Goal: Task Accomplishment & Management: Manage account settings

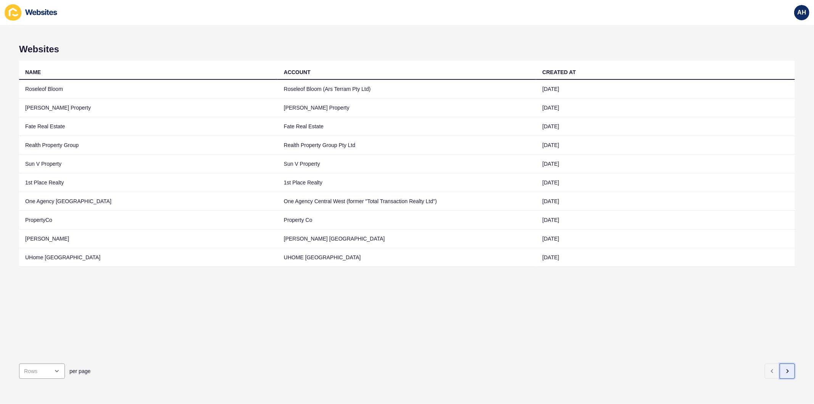
click at [780, 364] on button "button" at bounding box center [787, 370] width 15 height 15
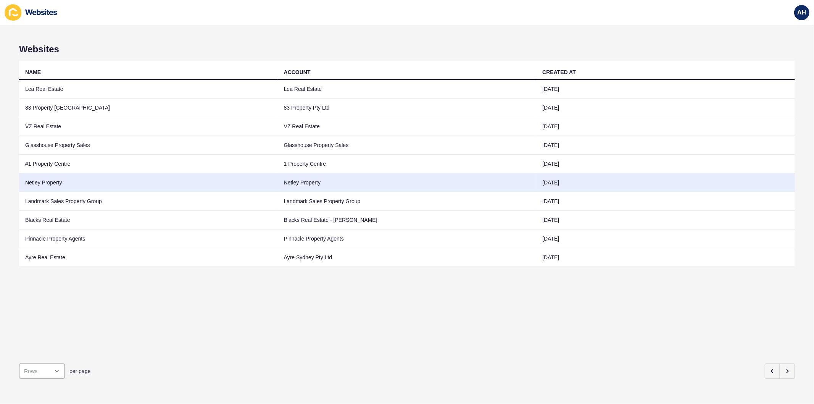
click at [280, 185] on td "Netley Property" at bounding box center [407, 182] width 259 height 19
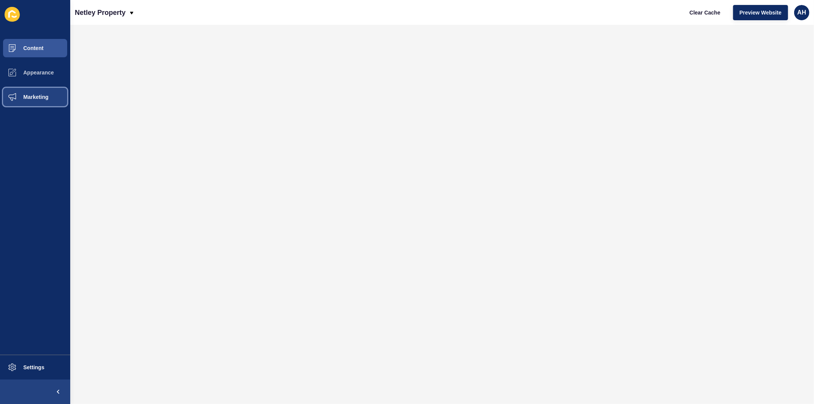
click at [29, 95] on span "Marketing" at bounding box center [24, 97] width 50 height 6
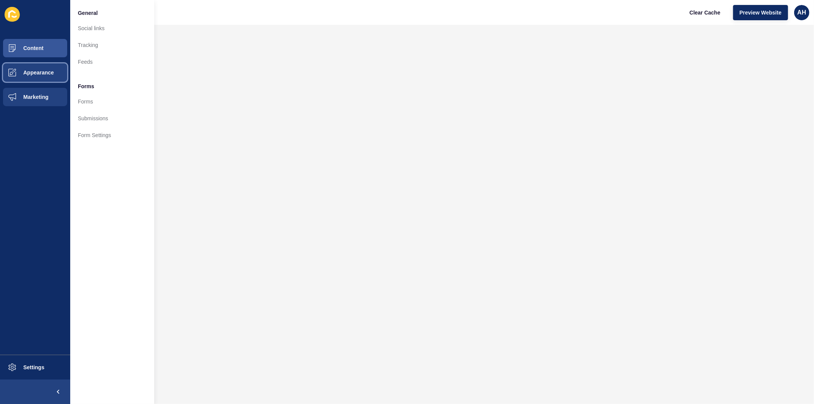
click at [36, 73] on span "Appearance" at bounding box center [26, 72] width 55 height 6
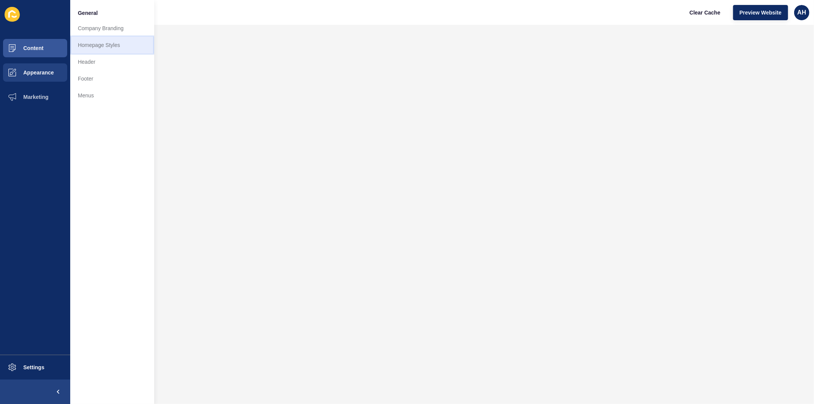
click at [92, 45] on link "Homepage Styles" at bounding box center [112, 45] width 84 height 17
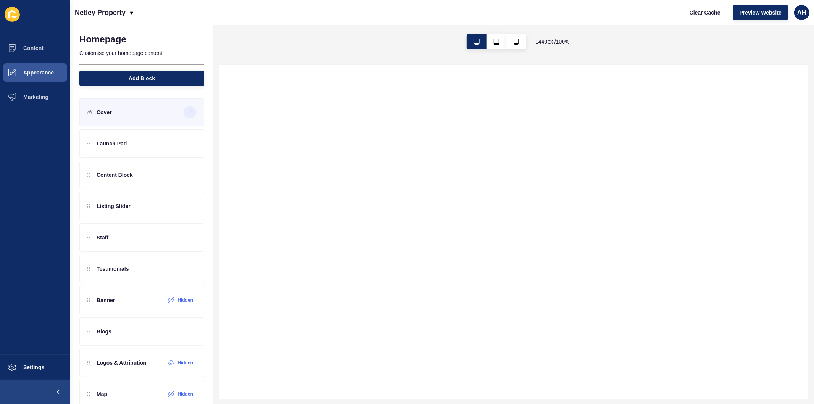
click at [187, 112] on icon at bounding box center [190, 112] width 6 height 6
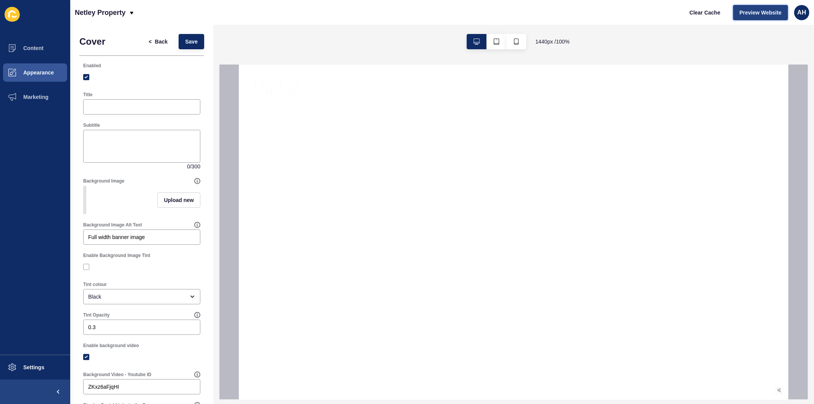
click at [741, 10] on span "Preview Website" at bounding box center [761, 13] width 42 height 8
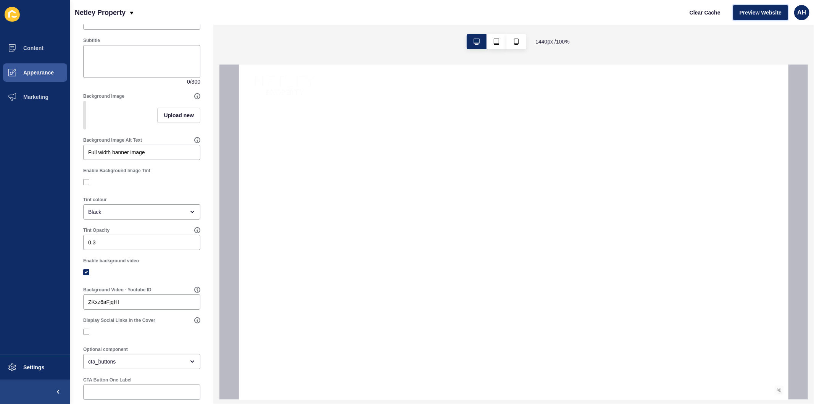
scroll to position [127, 0]
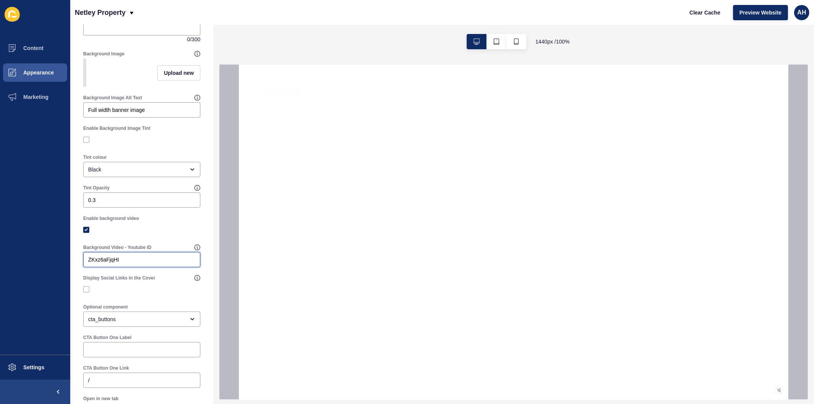
drag, startPoint x: 128, startPoint y: 264, endPoint x: 21, endPoint y: 266, distance: 107.2
click at [21, 266] on div "Content Appearance Marketing Settings Netley Property Clear Cache Preview Websi…" at bounding box center [407, 202] width 814 height 404
paste input "5tlwxUUPhDQ"
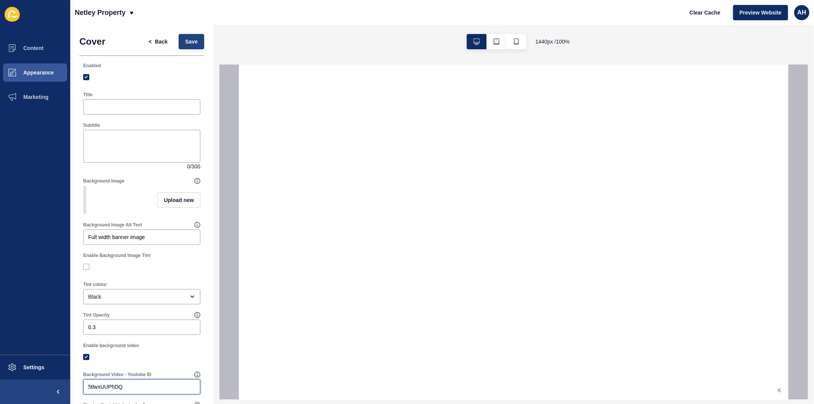
type input "5tlwxUUPhDQ"
click at [188, 40] on span "Save" at bounding box center [191, 42] width 13 height 8
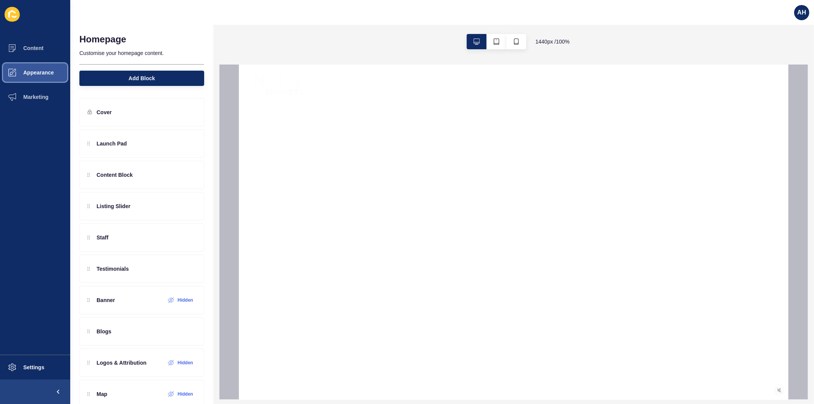
click at [40, 65] on button "Appearance" at bounding box center [35, 72] width 70 height 24
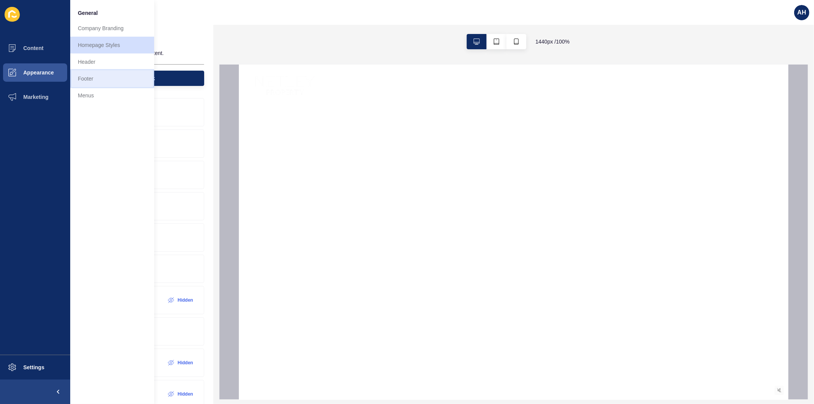
click at [88, 78] on link "Footer" at bounding box center [112, 78] width 84 height 17
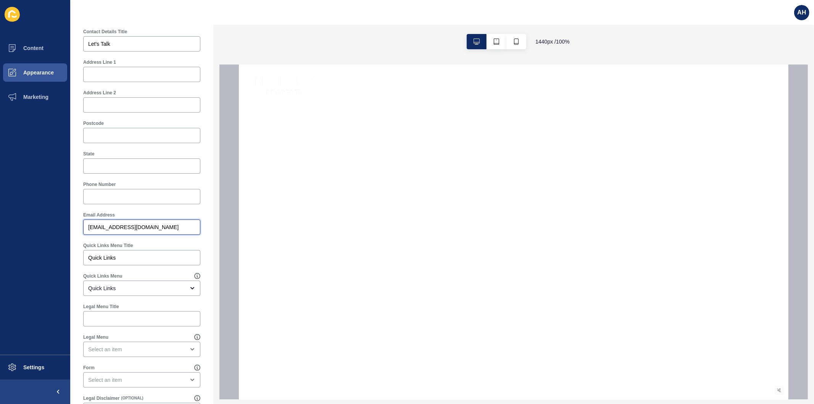
click at [154, 226] on input "[EMAIL_ADDRESS][DOMAIN_NAME]" at bounding box center [141, 227] width 107 height 8
paste input "jacqui"
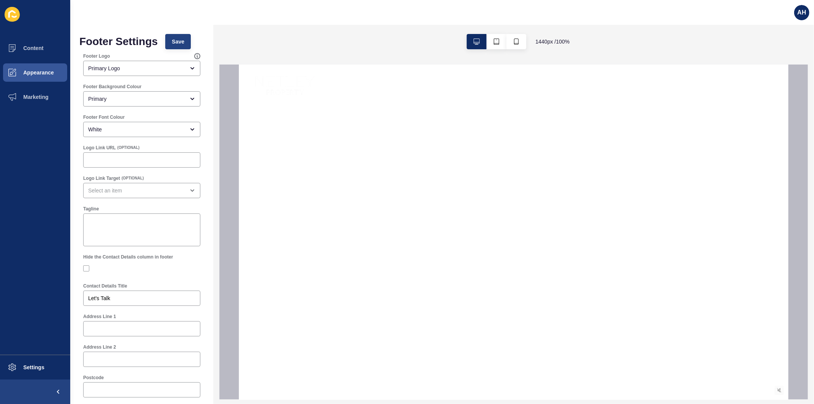
type input "jacqui@netleyproperty.com.au"
click at [176, 42] on span "Save" at bounding box center [178, 42] width 13 height 8
click at [34, 71] on span "Appearance" at bounding box center [26, 72] width 55 height 6
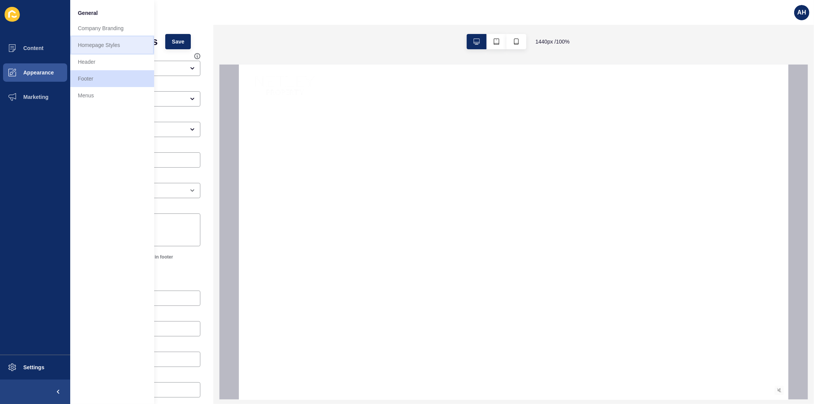
click at [123, 46] on link "Homepage Styles" at bounding box center [112, 45] width 84 height 17
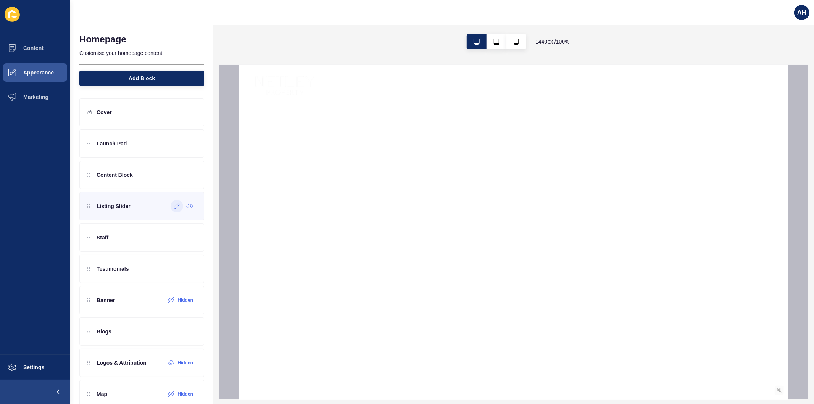
click at [174, 208] on icon at bounding box center [177, 206] width 6 height 6
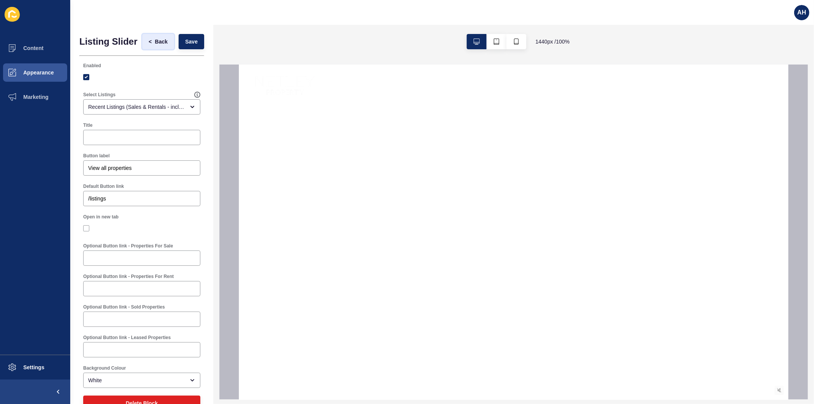
click at [155, 43] on span "Back" at bounding box center [161, 42] width 13 height 8
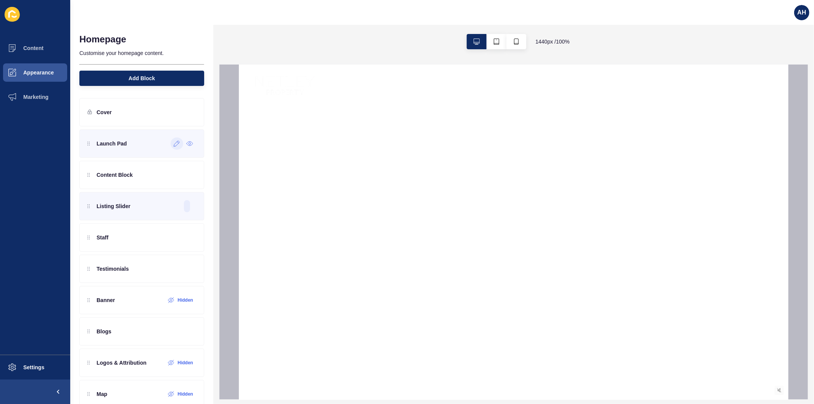
click at [174, 146] on icon at bounding box center [177, 144] width 6 height 6
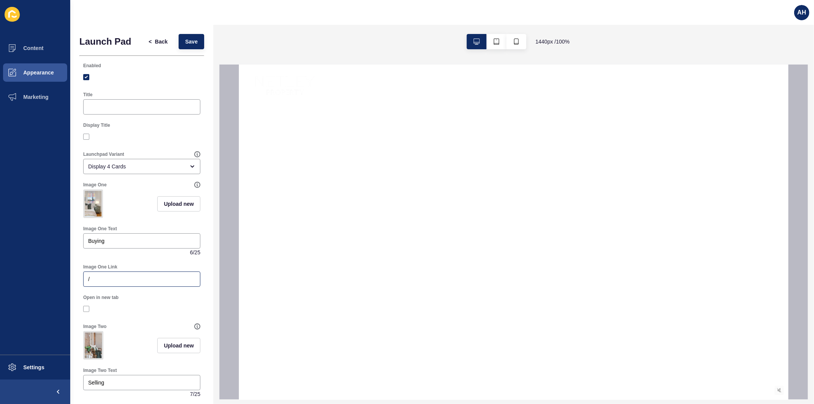
scroll to position [42, 0]
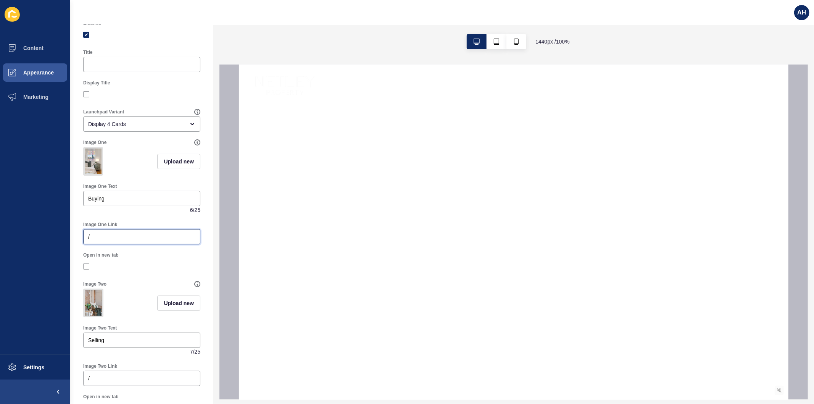
click at [130, 240] on input "/" at bounding box center [141, 237] width 107 height 8
paste input "/listings?status=available_under_contract&saleOrRental=Sale&sortby=dateListed-d…"
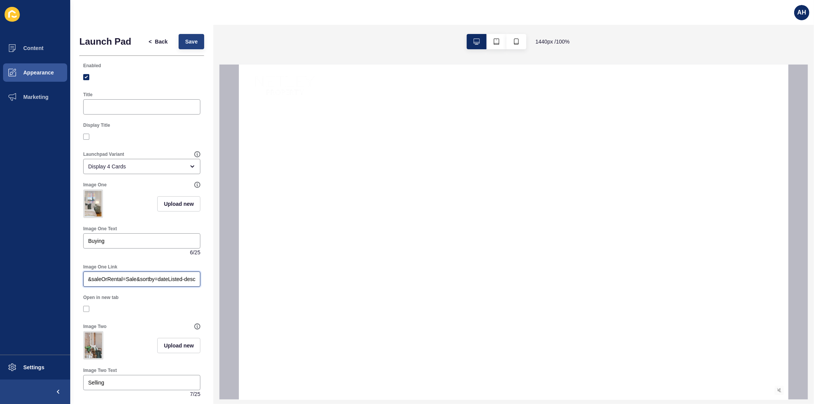
type input "/listings?status=available_under_contract&saleOrRental=Sale&sortby=dateListed-d…"
click at [185, 43] on span "Save" at bounding box center [191, 42] width 13 height 8
